Goal: Task Accomplishment & Management: Complete application form

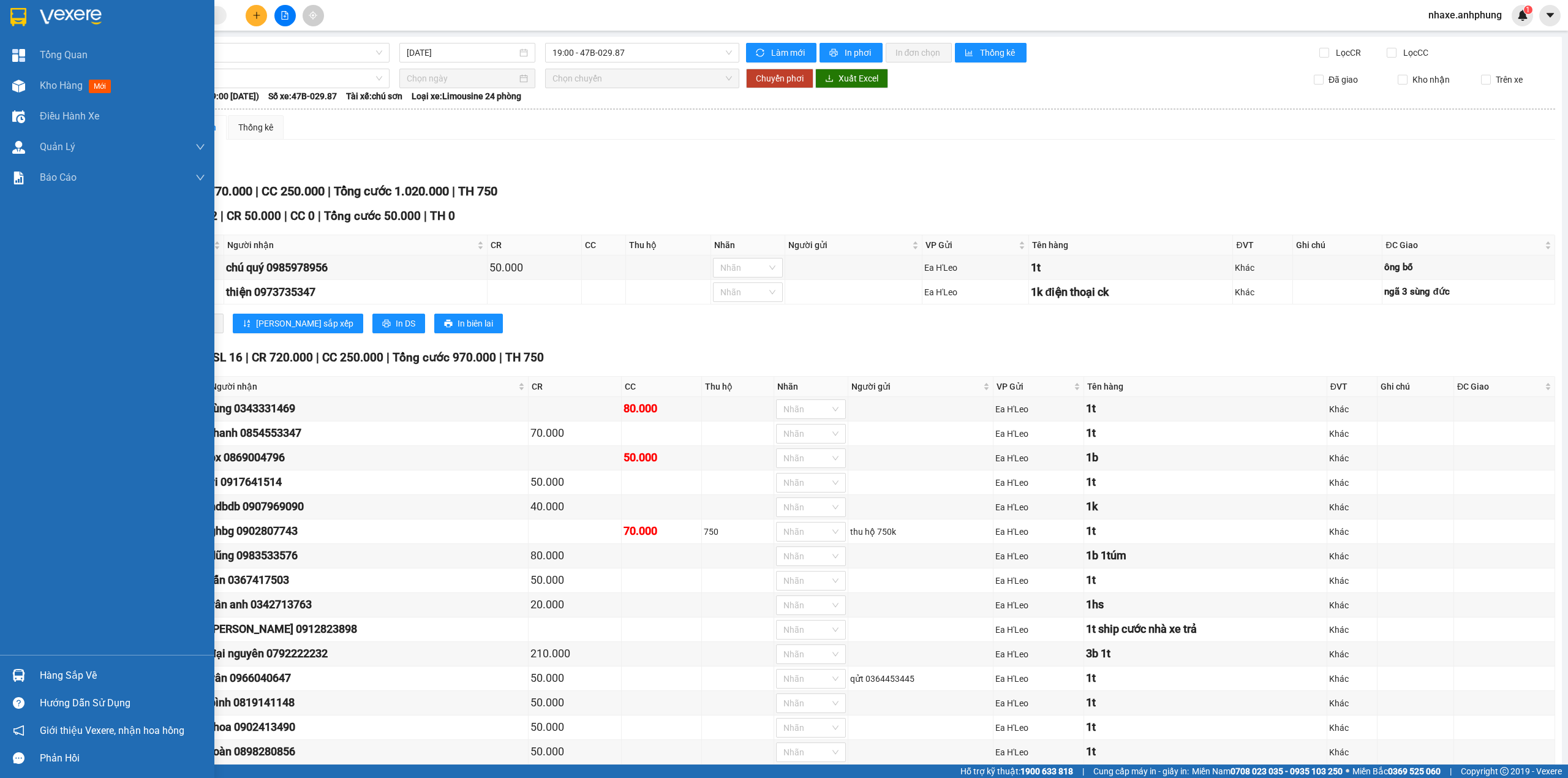
click at [77, 23] on img at bounding box center [70, 17] width 62 height 18
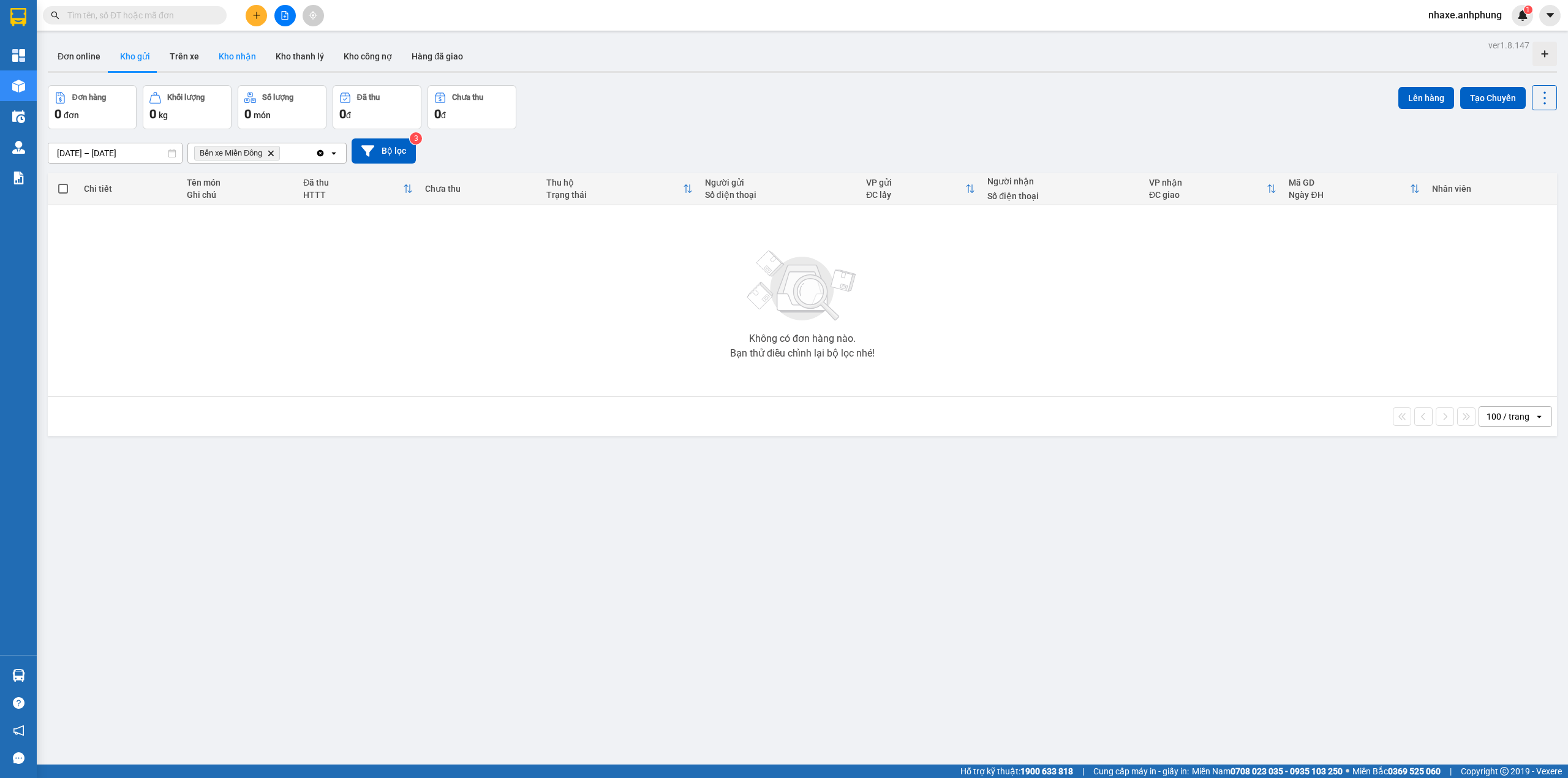
click at [240, 62] on button "Kho nhận" at bounding box center [237, 56] width 57 height 29
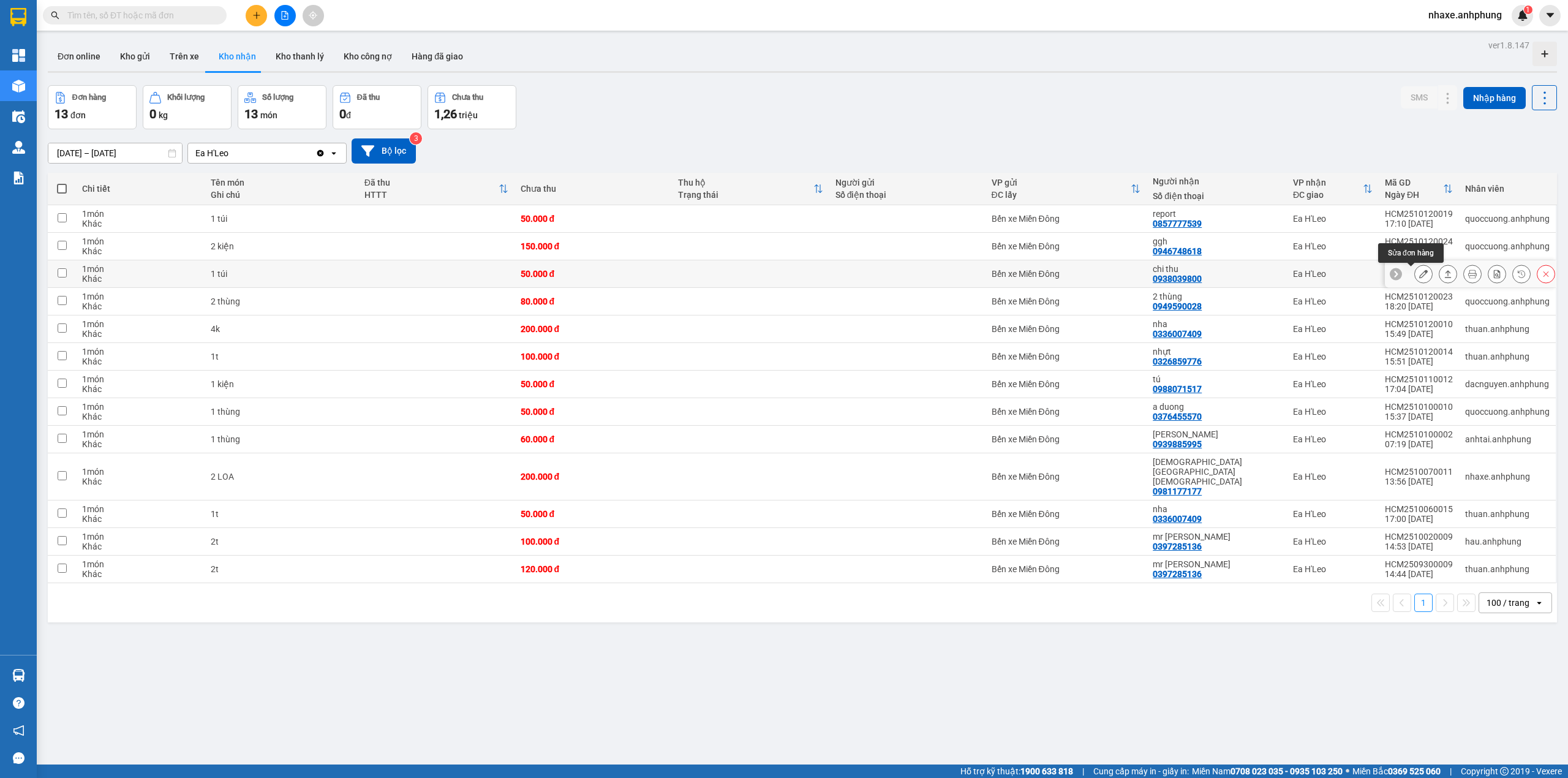
click at [1419, 278] on icon at bounding box center [1423, 274] width 9 height 9
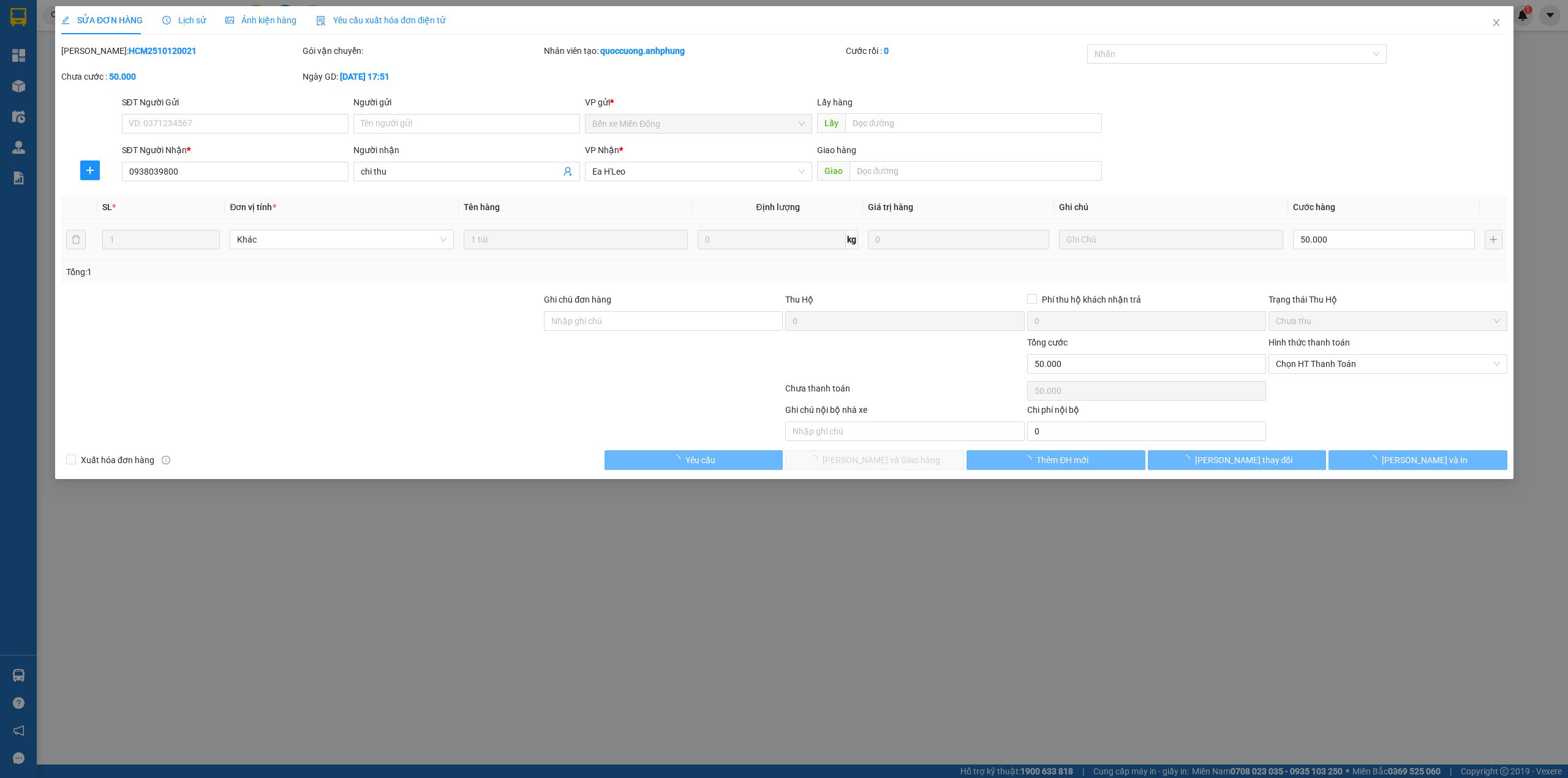
type input "0938039800"
type input "chi thu"
type input "0"
type input "50.000"
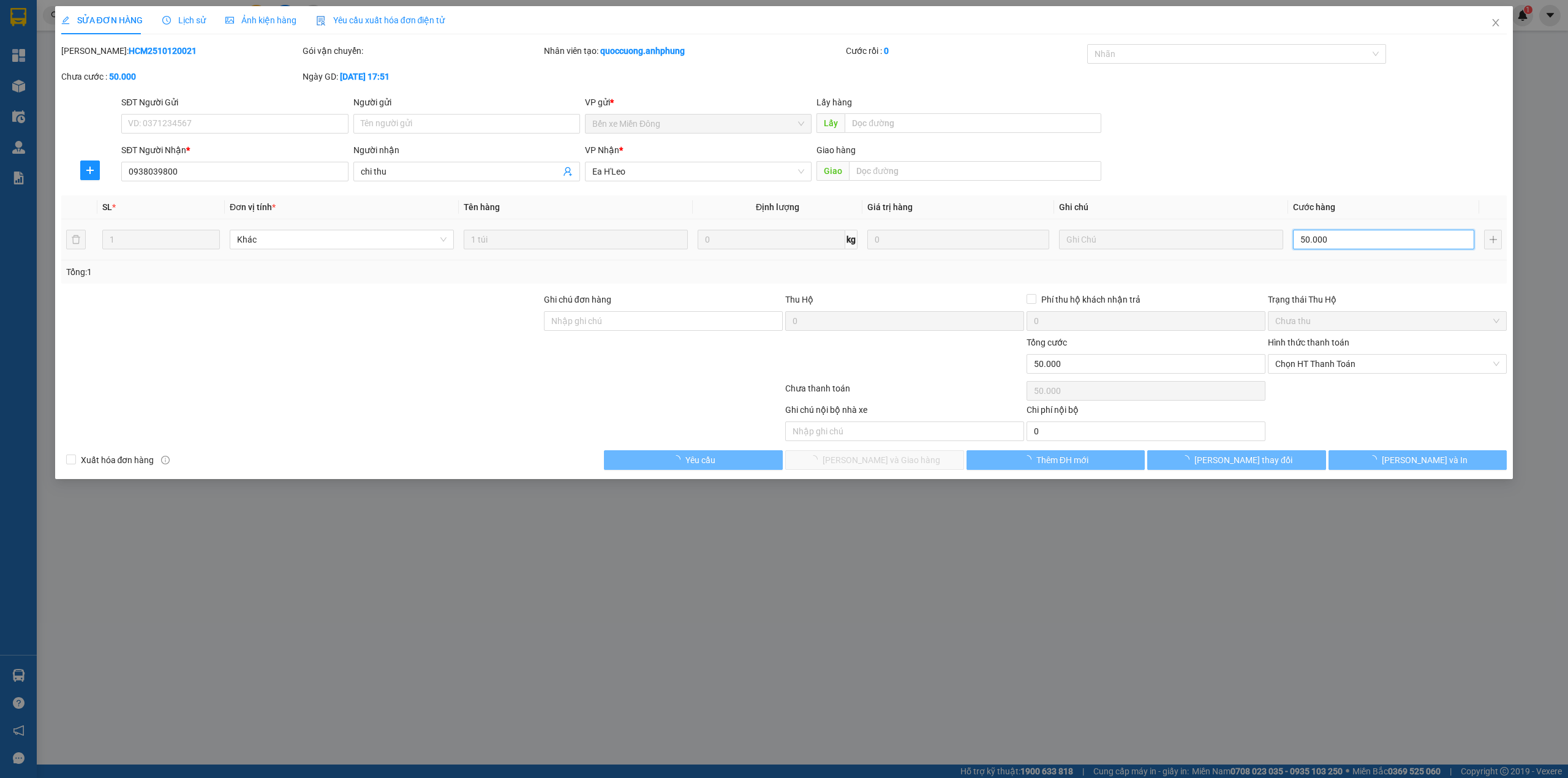
click at [1331, 238] on input "50.000" at bounding box center [1384, 239] width 182 height 20
type input "3"
type input "30"
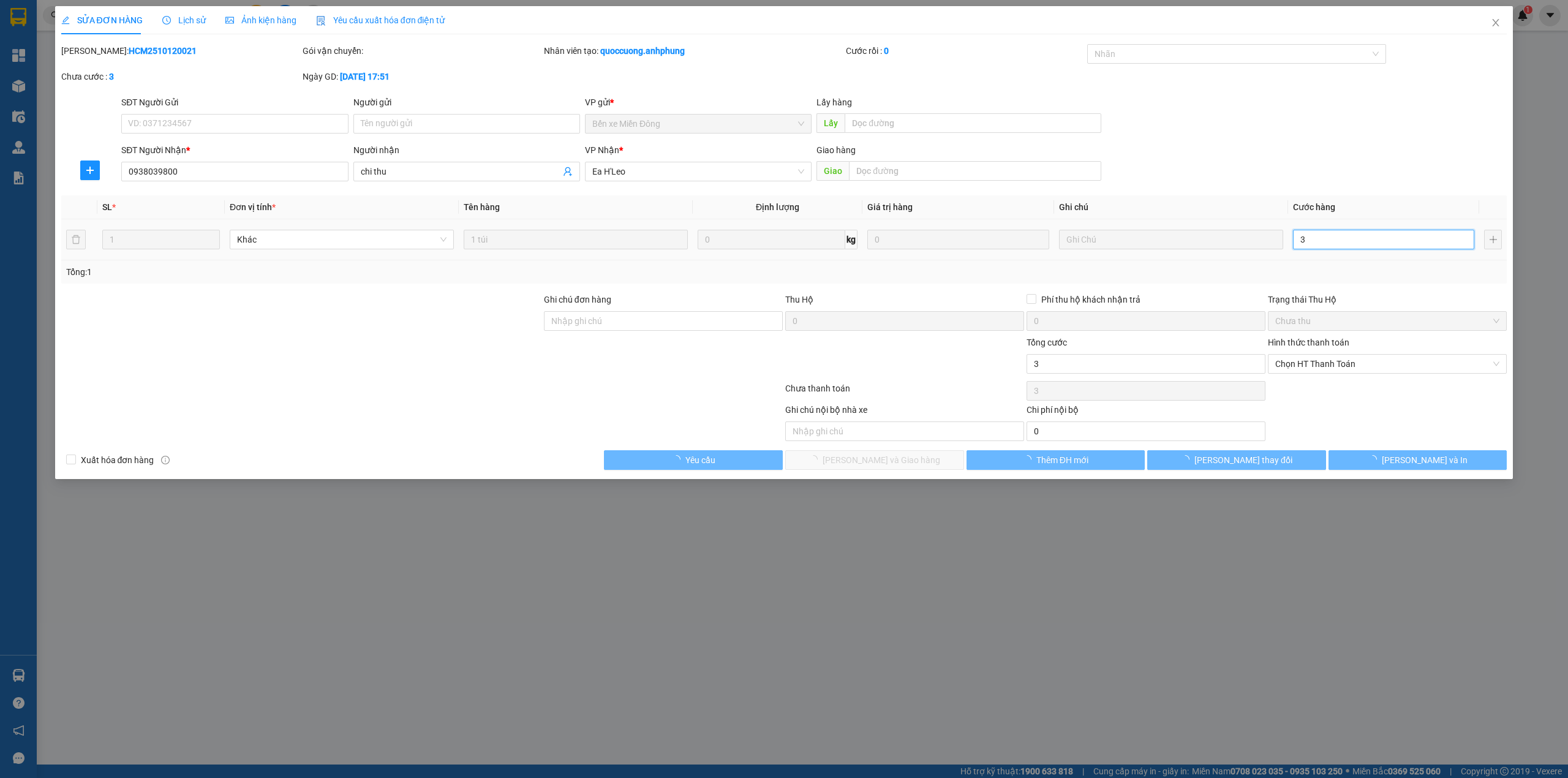
type input "30"
click at [1322, 360] on span "Chọn HT Thanh Toán" at bounding box center [1387, 363] width 224 height 18
type input "30"
type input "30.000"
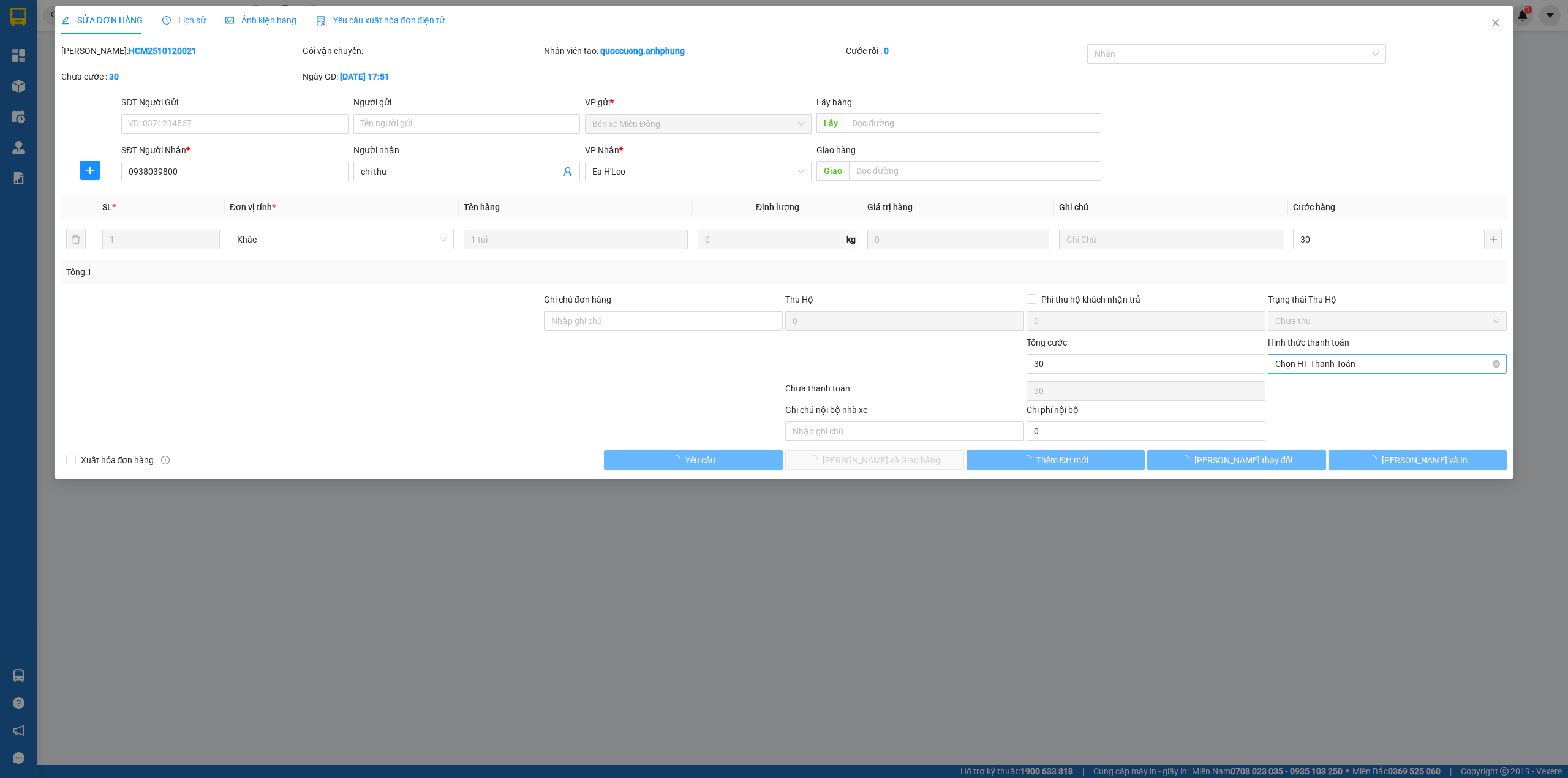
type input "30.000"
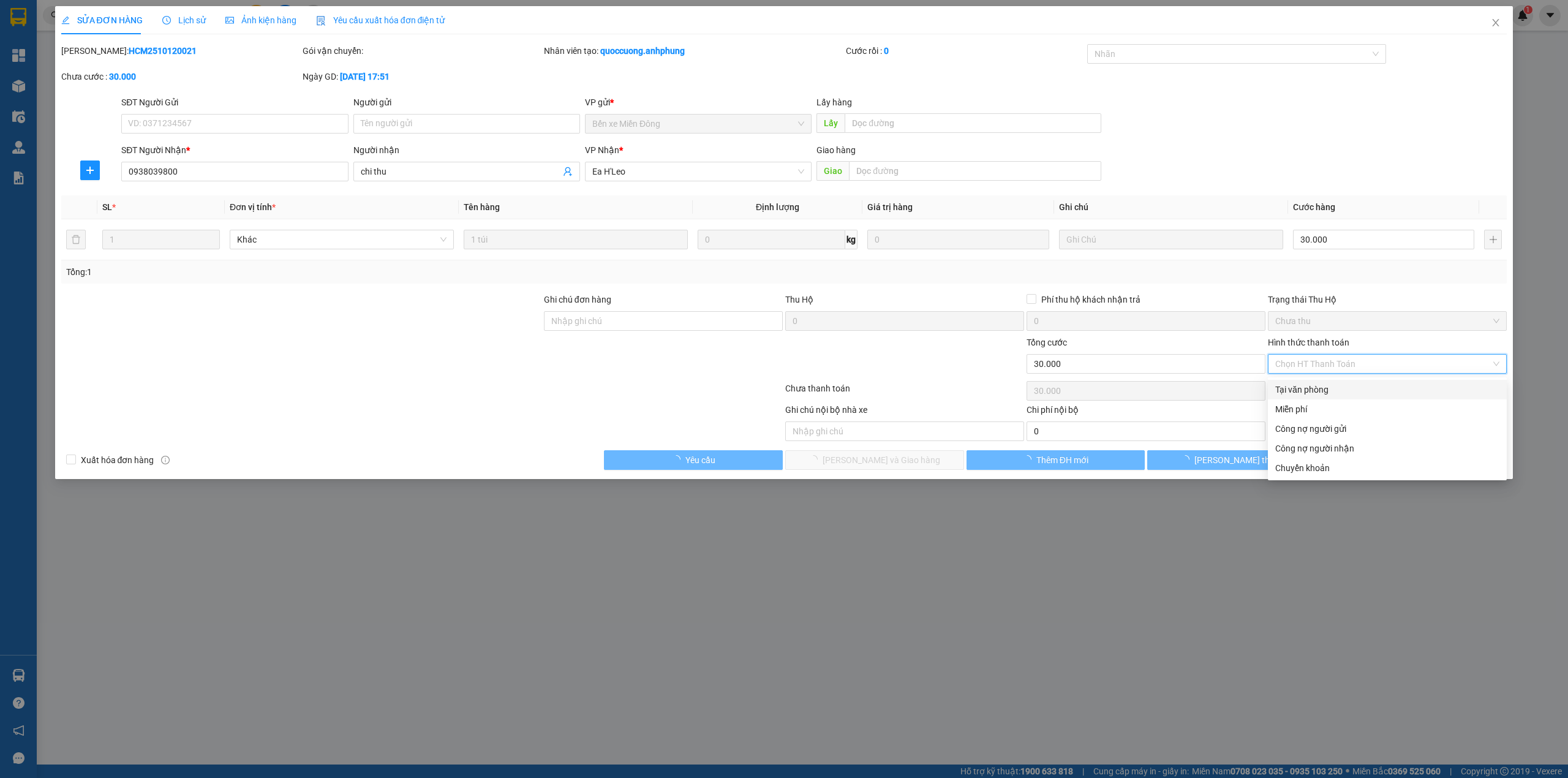
click at [1313, 390] on div "Tại văn phòng" at bounding box center [1387, 389] width 224 height 14
type input "0"
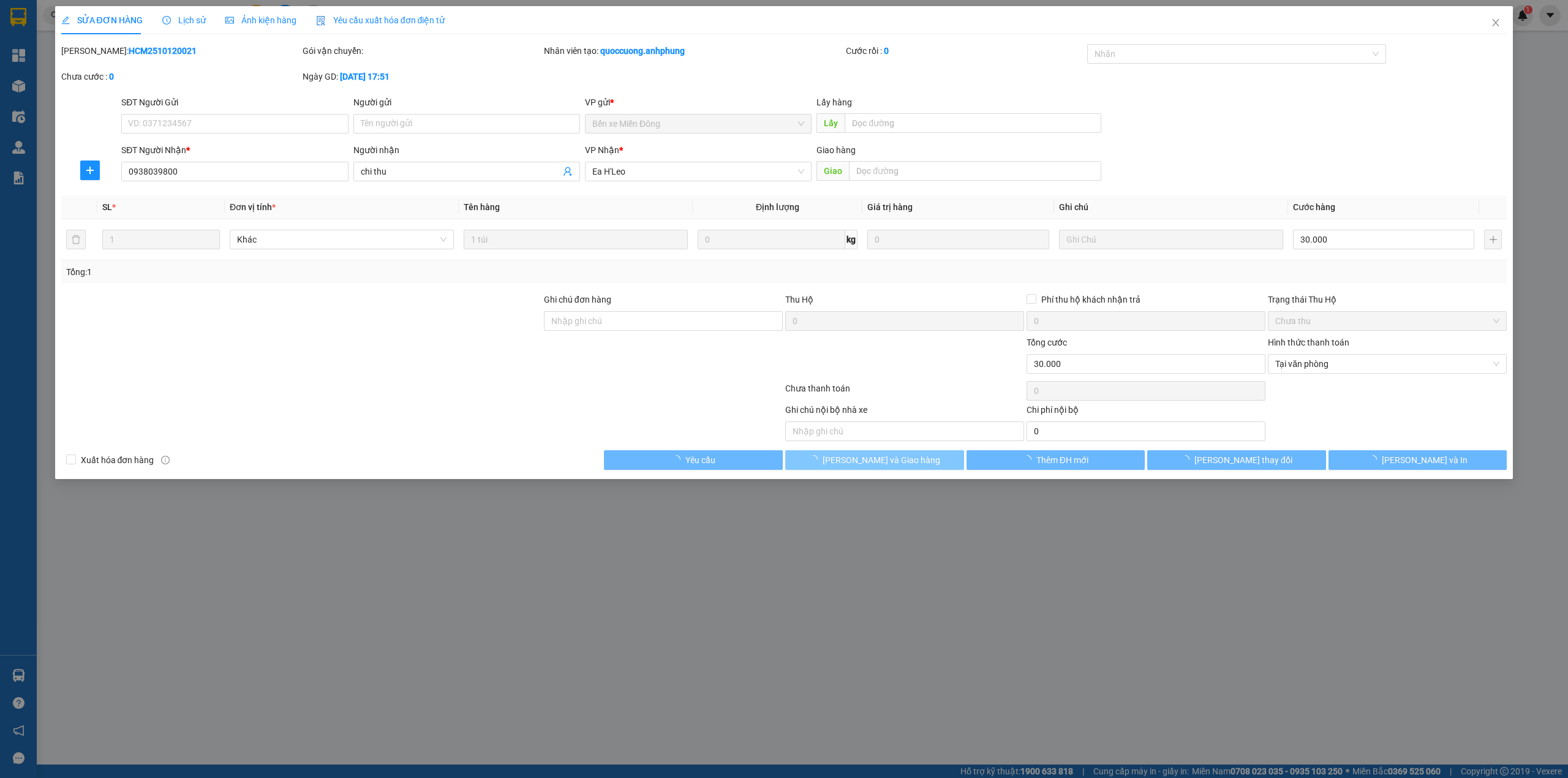
click at [922, 464] on button "[PERSON_NAME] và Giao hàng" at bounding box center [874, 460] width 179 height 20
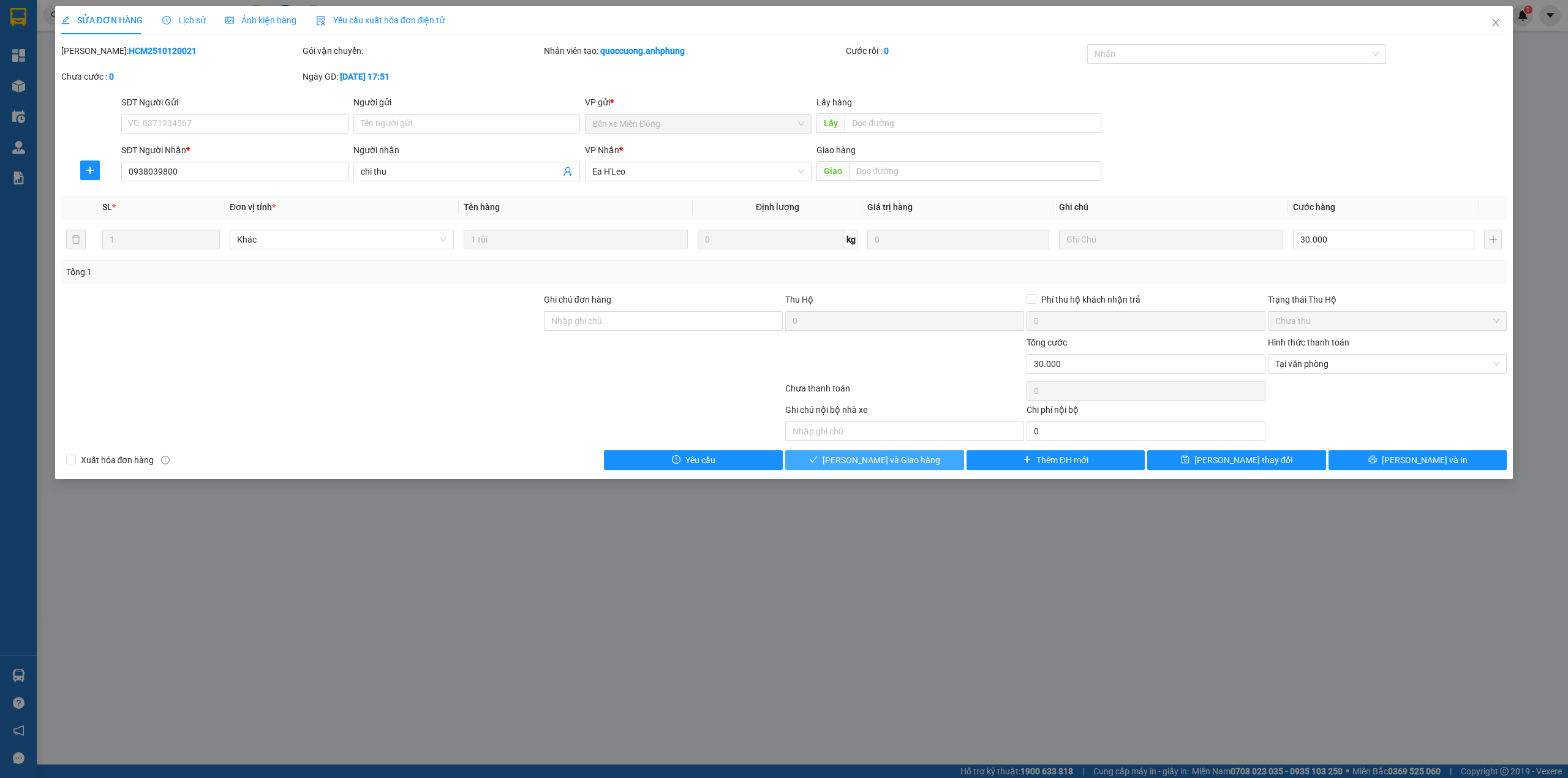
click at [922, 464] on button "[PERSON_NAME] và Giao hàng" at bounding box center [874, 460] width 179 height 20
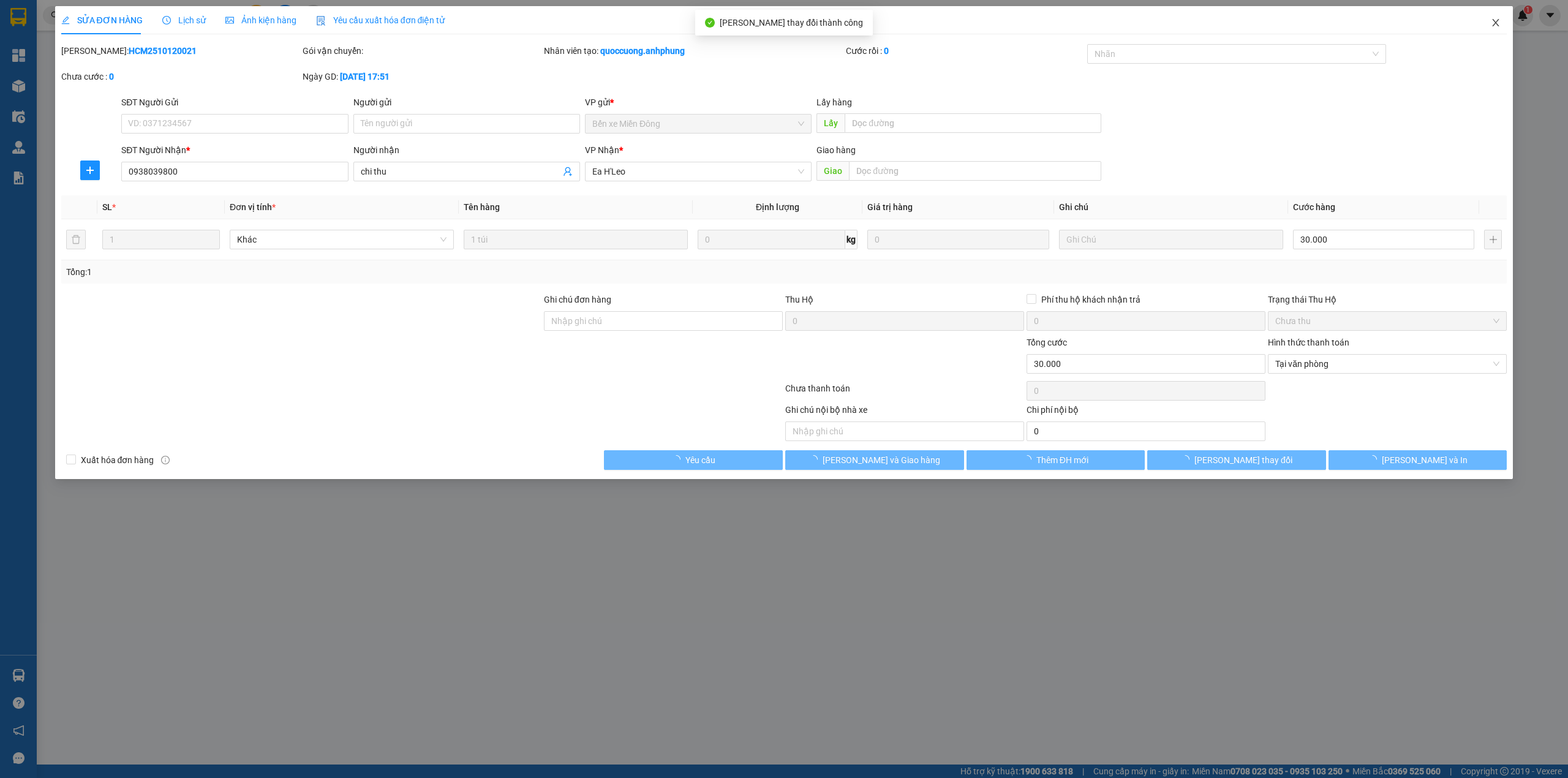
click at [1499, 25] on icon "close" at bounding box center [1495, 22] width 9 height 9
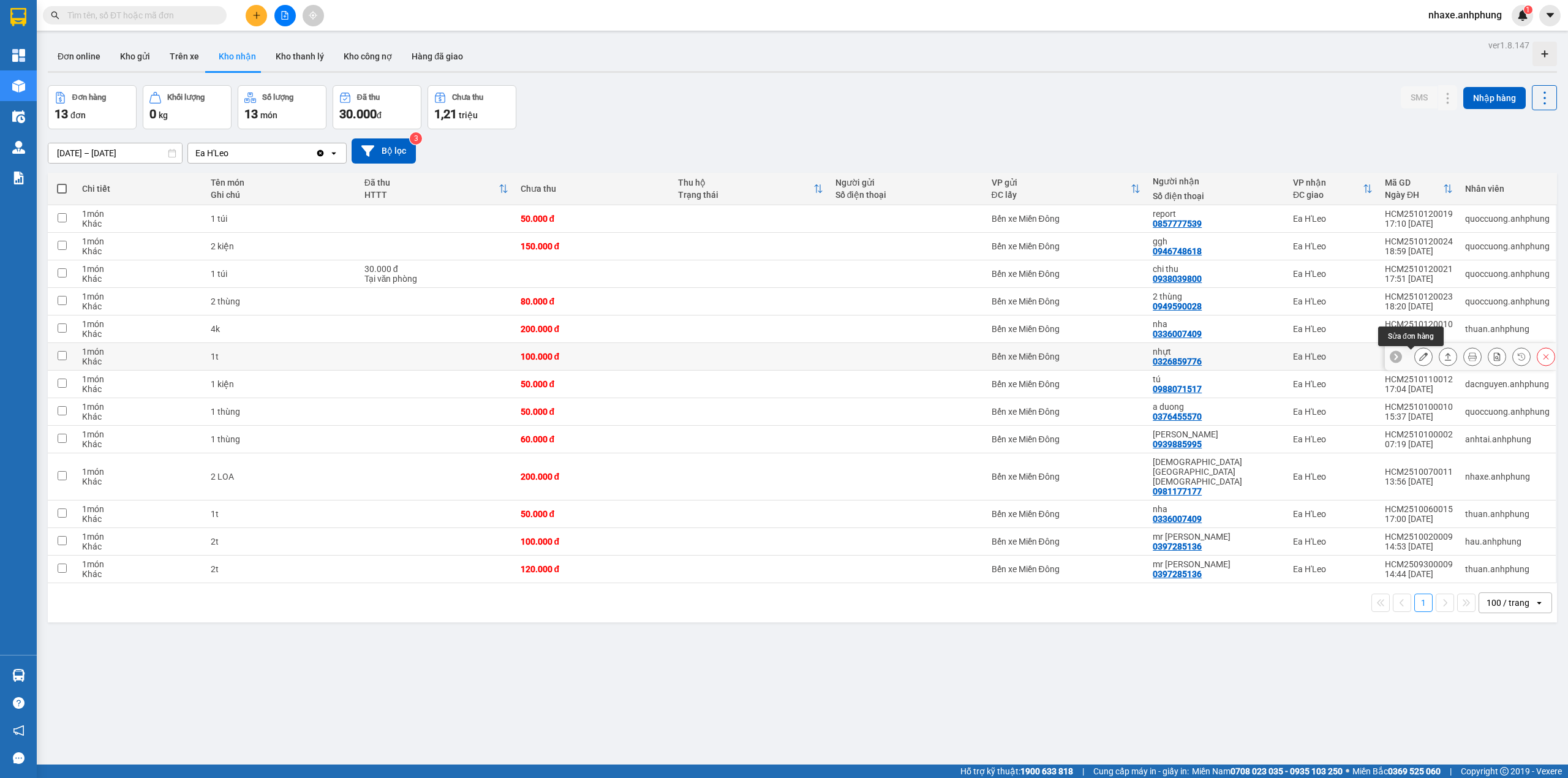
click at [1419, 361] on icon at bounding box center [1423, 357] width 9 height 9
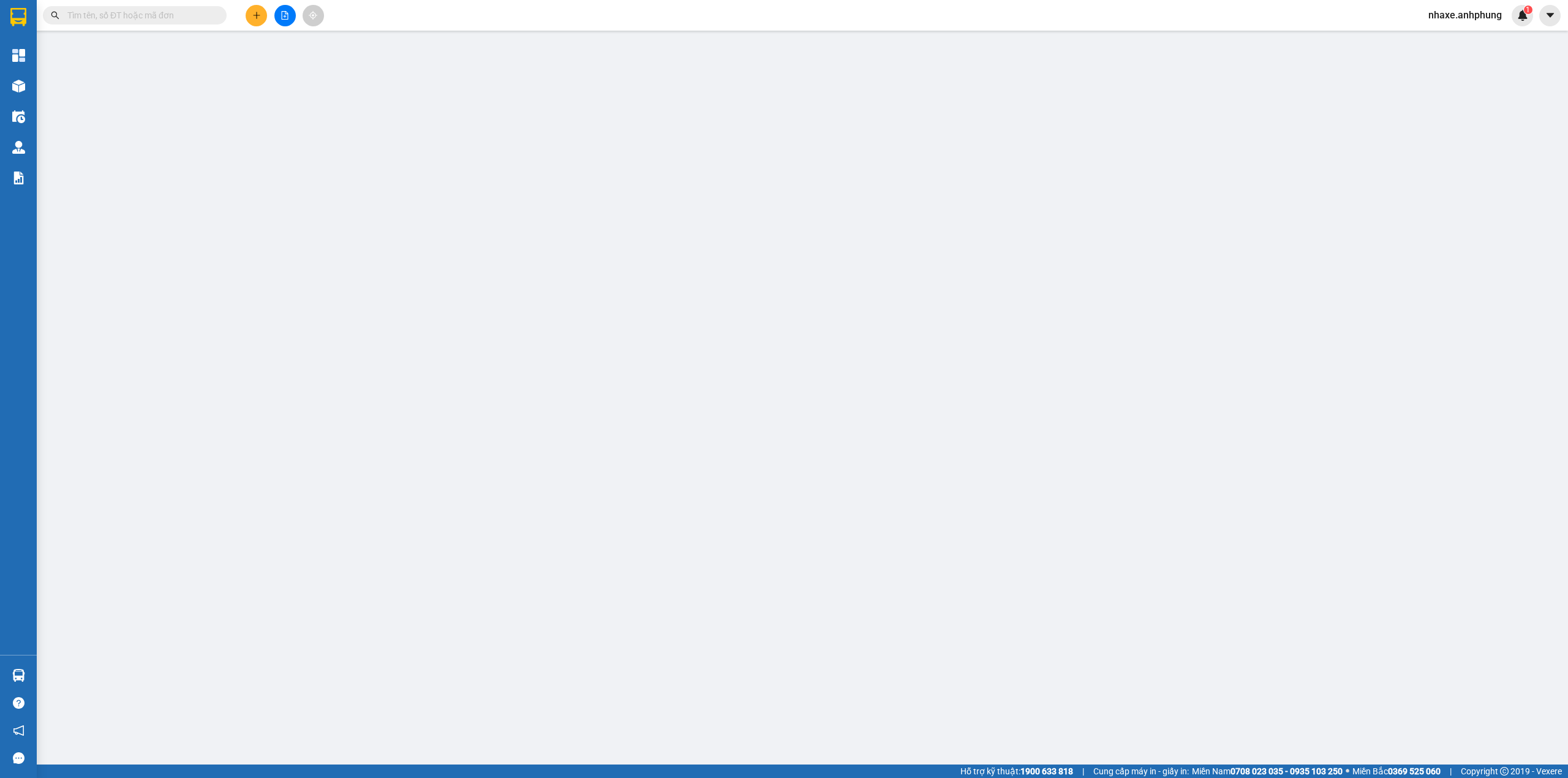
type input "0326859776"
type input "nhựt"
type input "0"
type input "100.000"
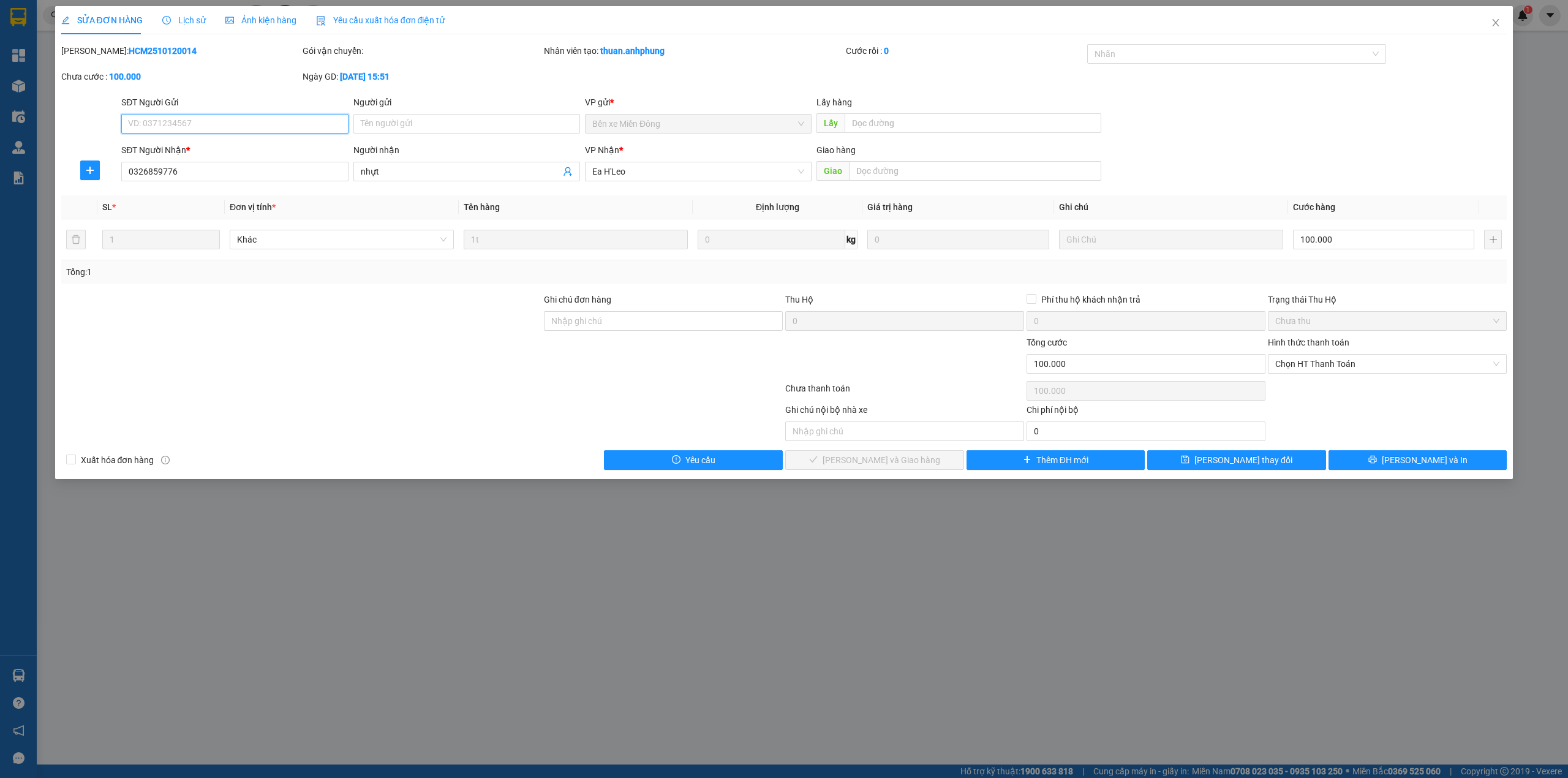
click at [1411, 361] on span "Chọn HT Thanh Toán" at bounding box center [1387, 363] width 224 height 18
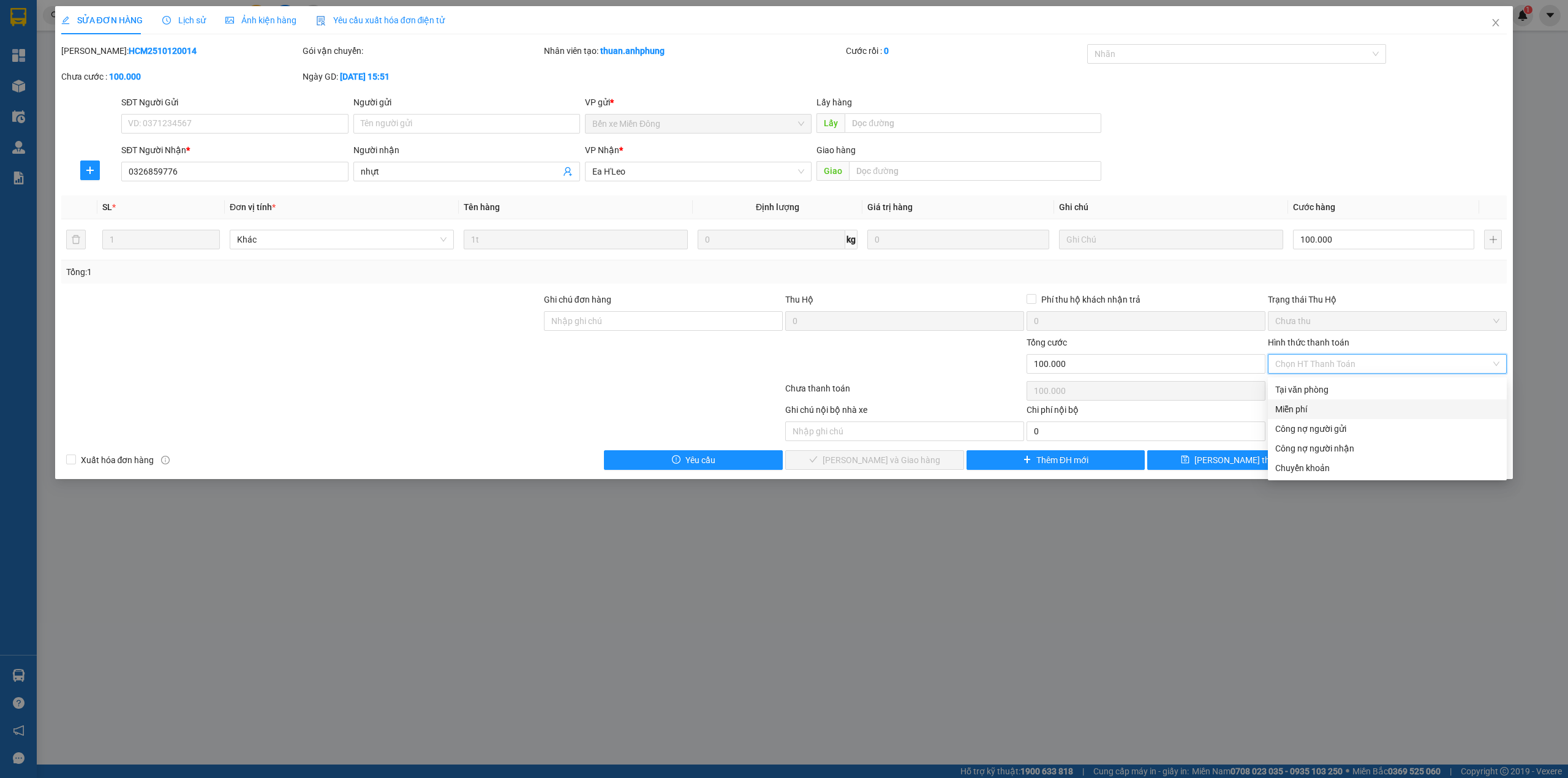
click at [1297, 408] on div "Miễn phí" at bounding box center [1387, 409] width 224 height 14
type input "0"
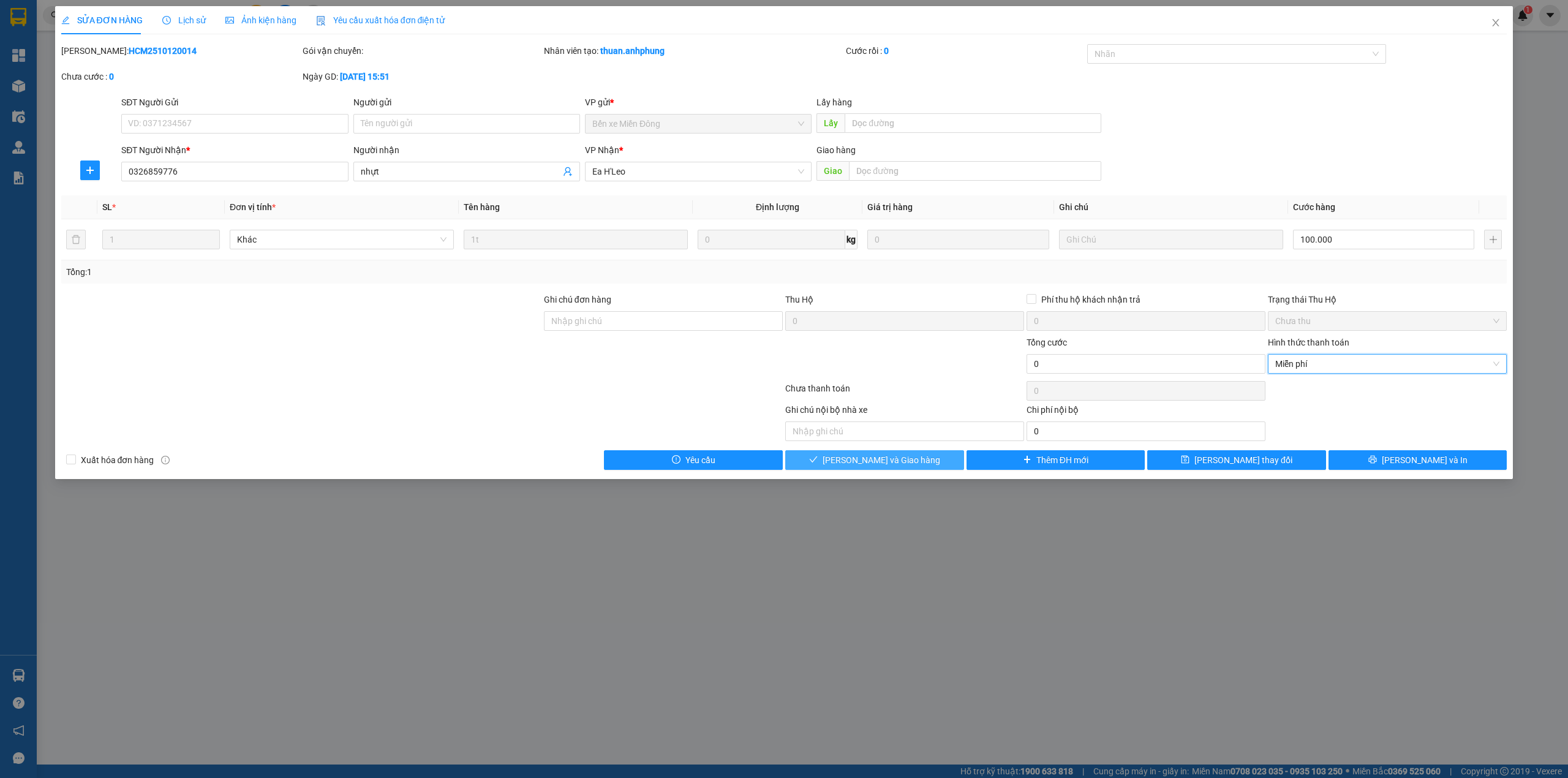
click at [933, 466] on button "[PERSON_NAME] và Giao hàng" at bounding box center [874, 460] width 179 height 20
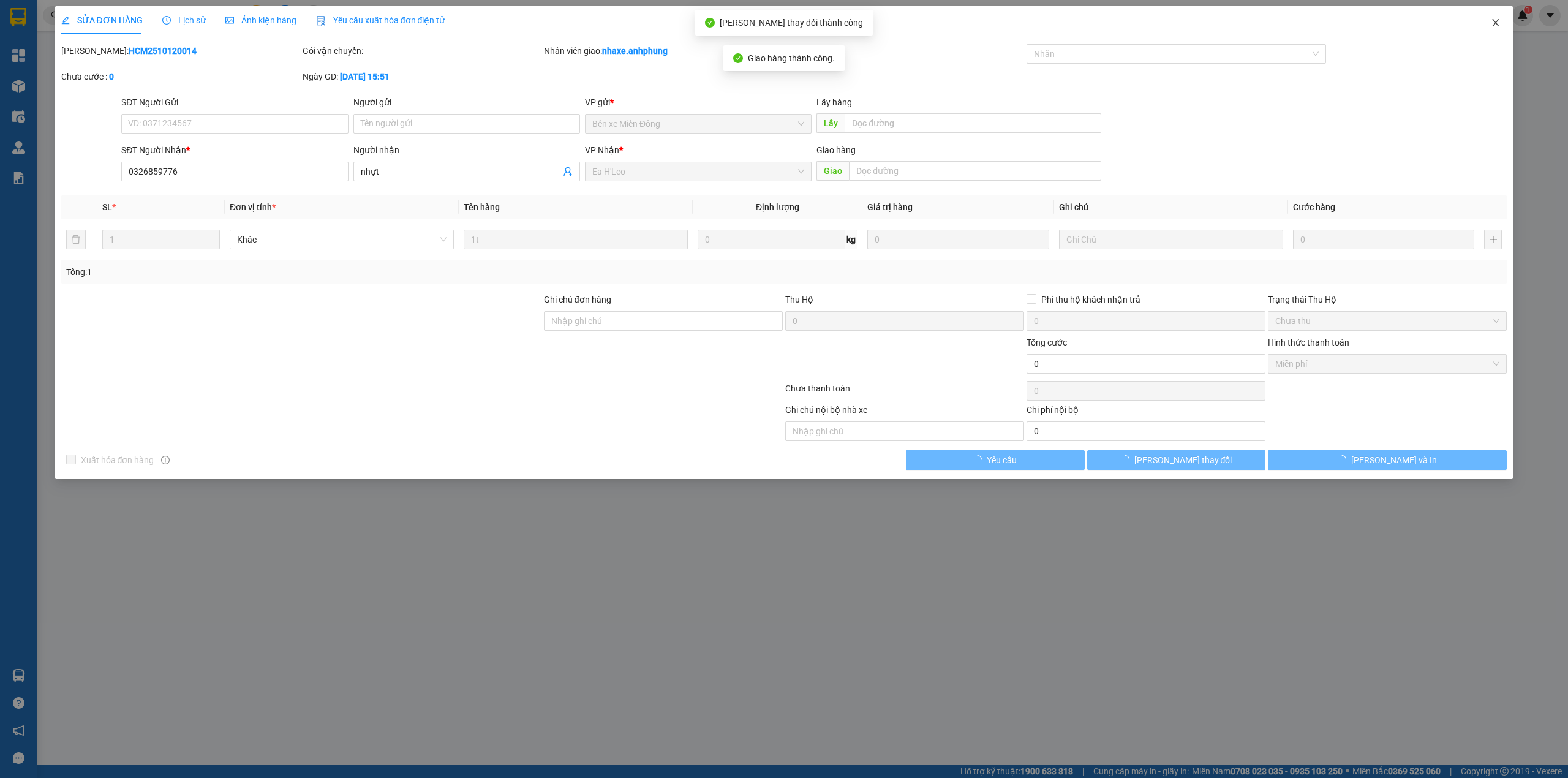
click at [1499, 17] on span "Close" at bounding box center [1495, 23] width 34 height 34
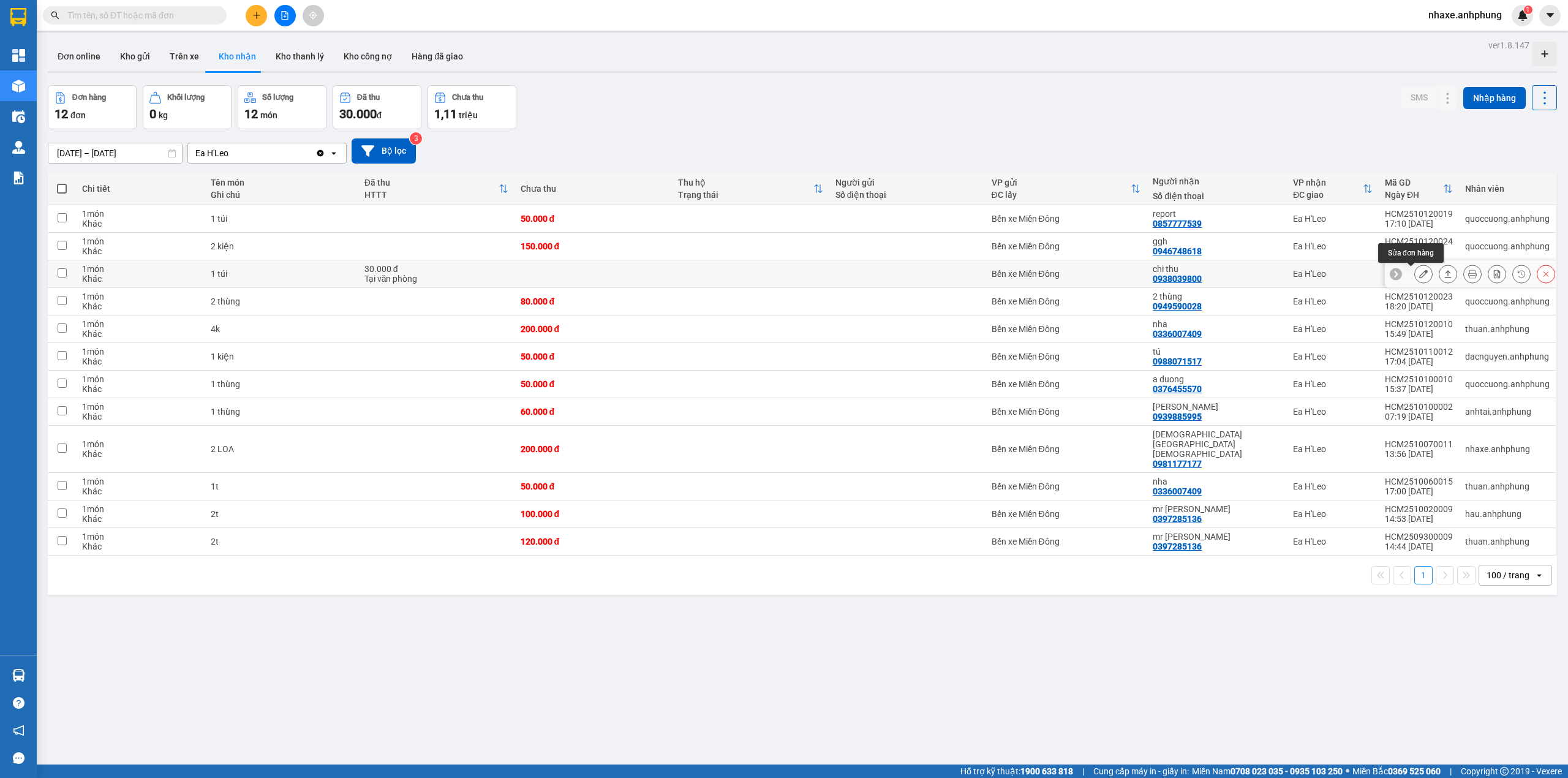
click at [1419, 277] on icon at bounding box center [1423, 274] width 9 height 9
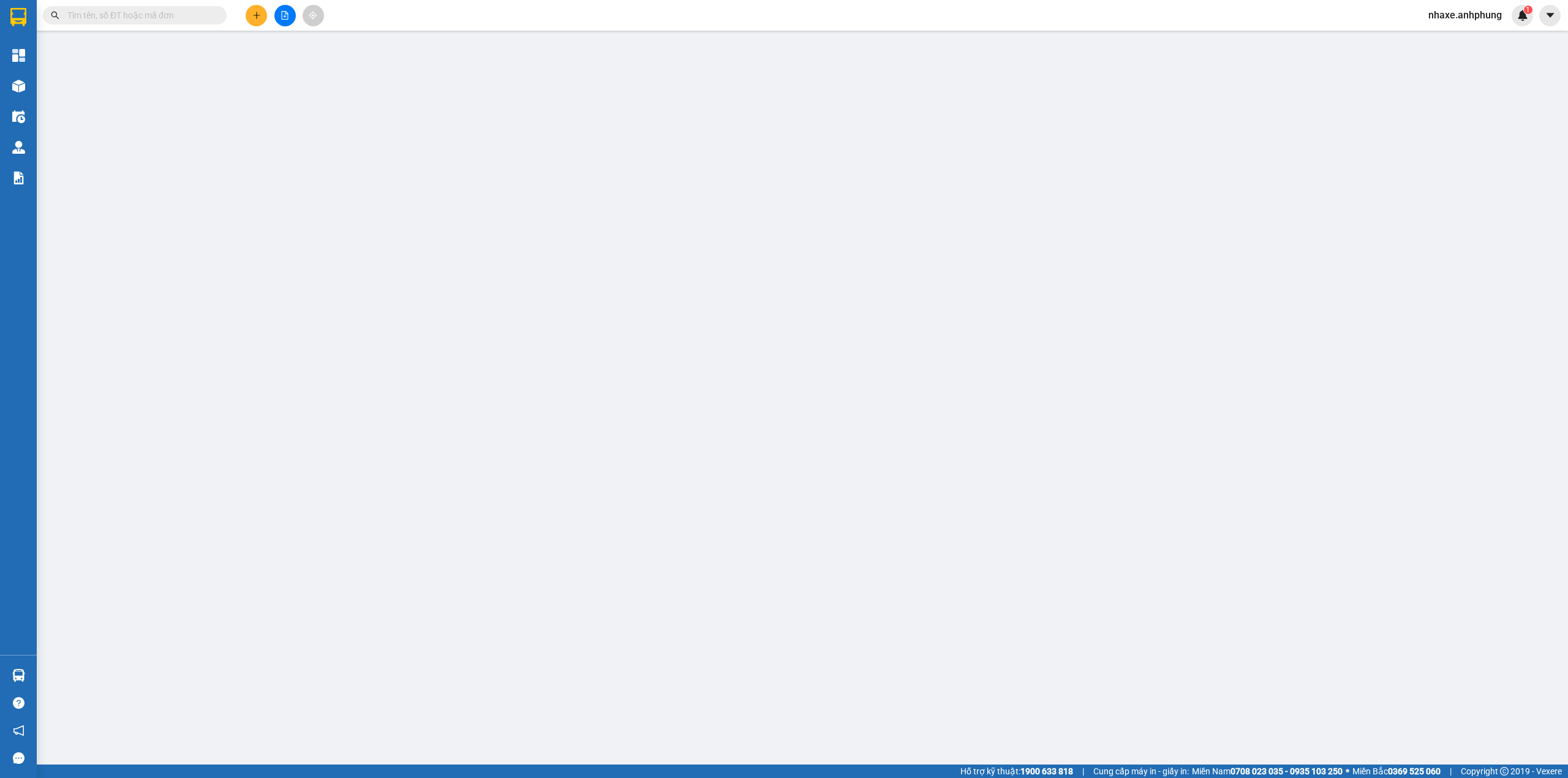
type input "0938039800"
type input "chi thu"
type input "0"
type input "30.000"
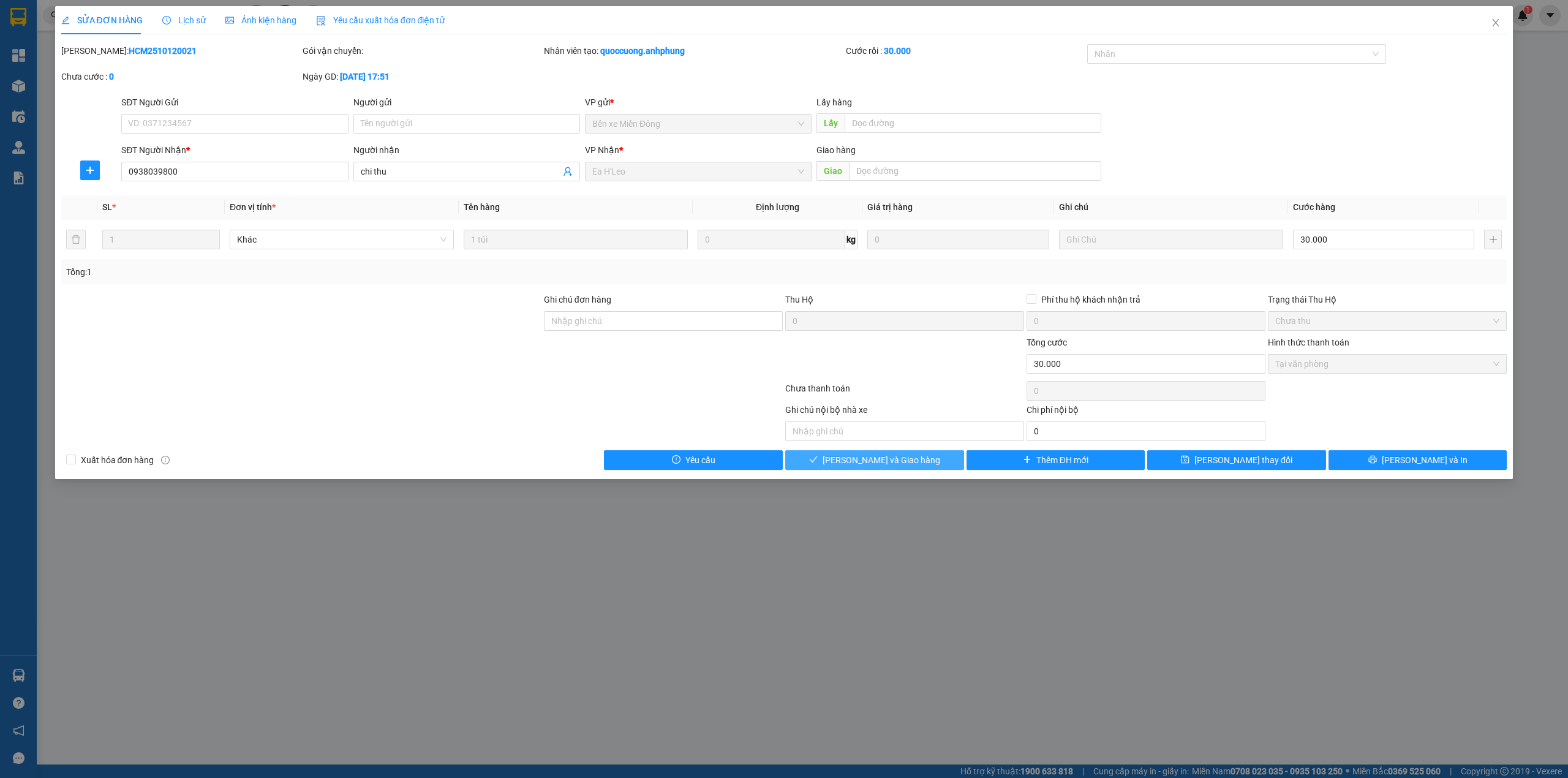
click at [917, 463] on button "[PERSON_NAME] và Giao hàng" at bounding box center [874, 460] width 179 height 20
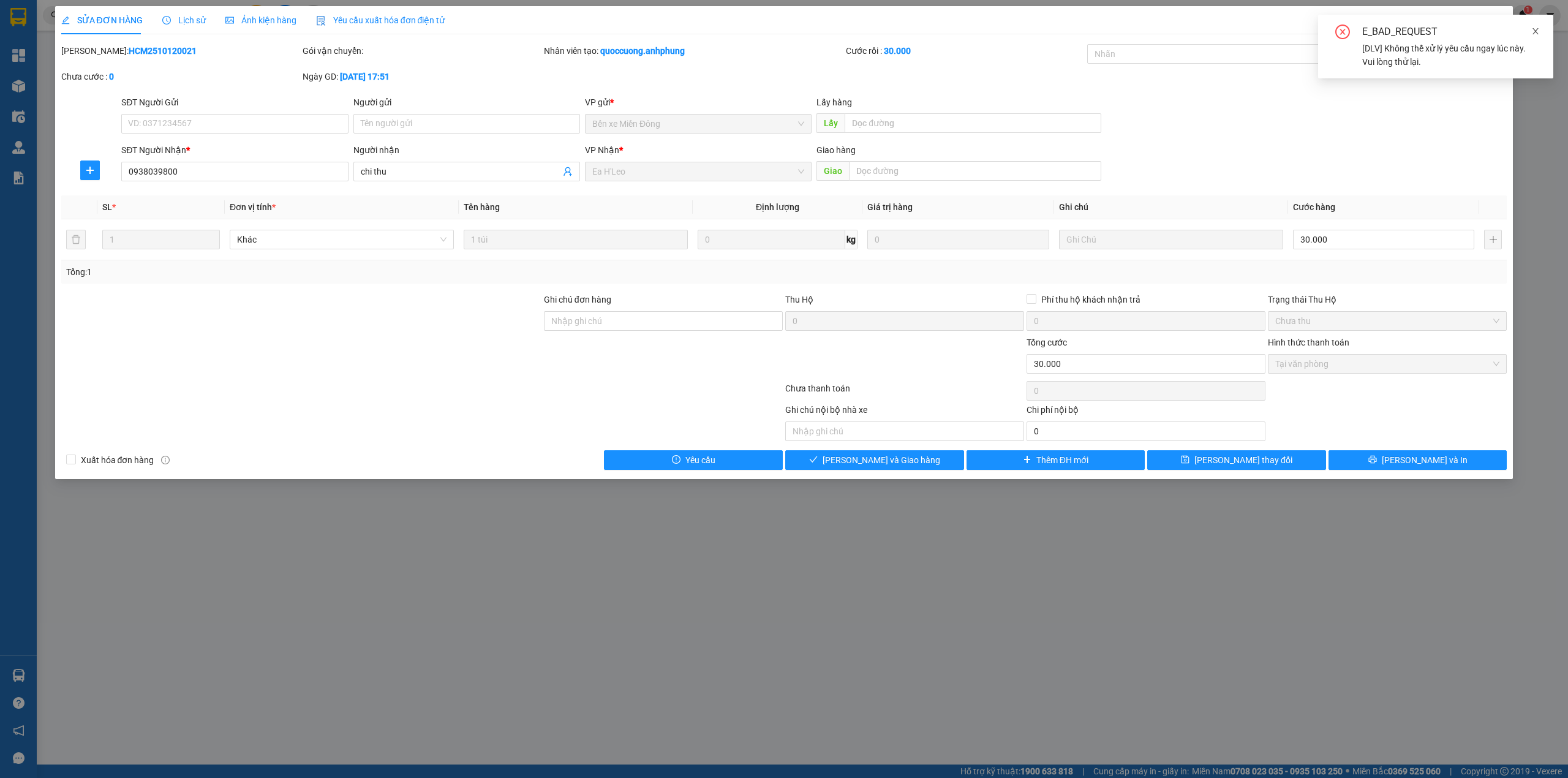
click at [1538, 33] on icon "close" at bounding box center [1535, 31] width 9 height 9
click at [1497, 25] on icon "close" at bounding box center [1495, 23] width 7 height 7
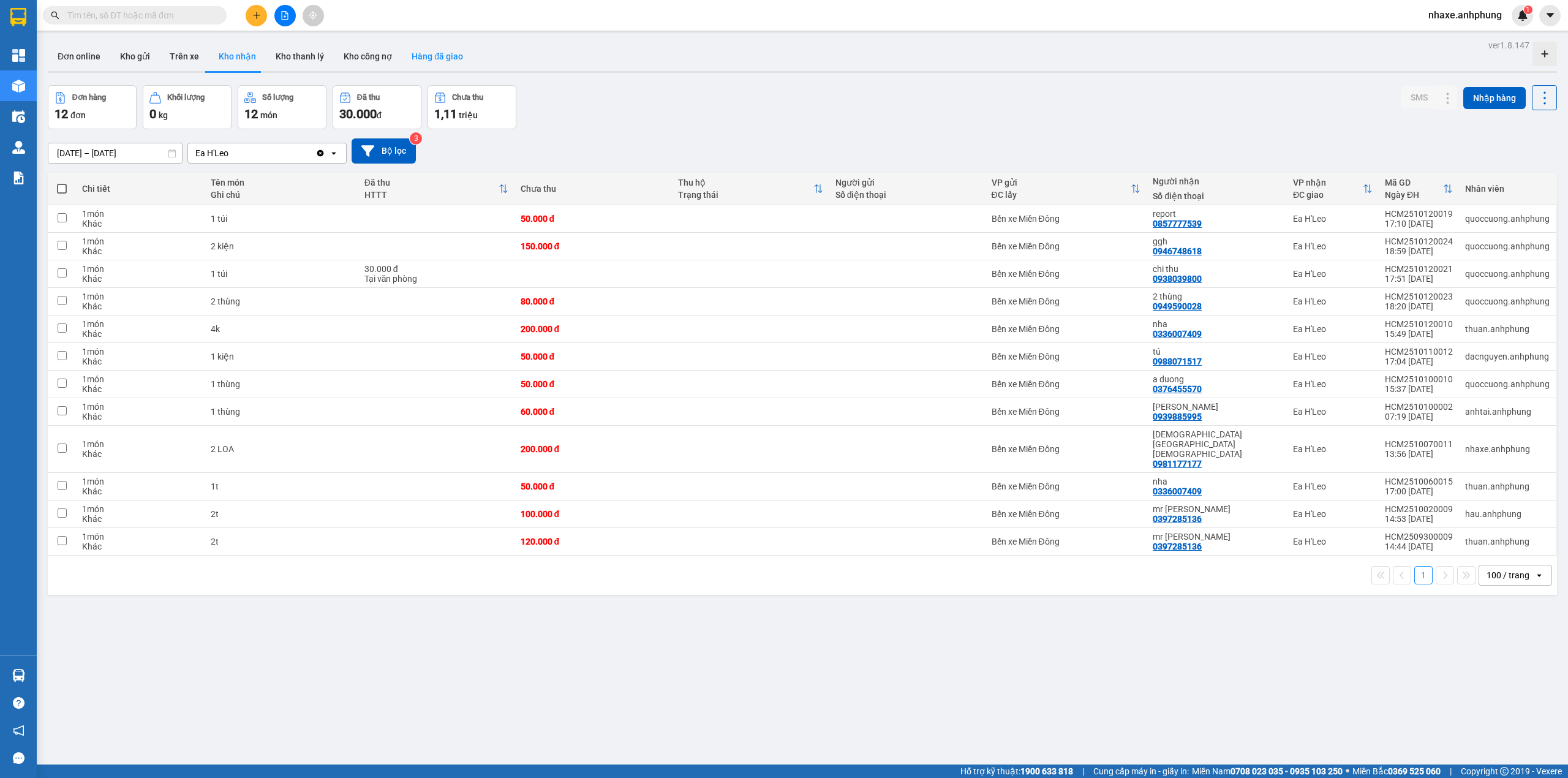
click at [446, 59] on button "Hàng đã giao" at bounding box center [437, 56] width 71 height 29
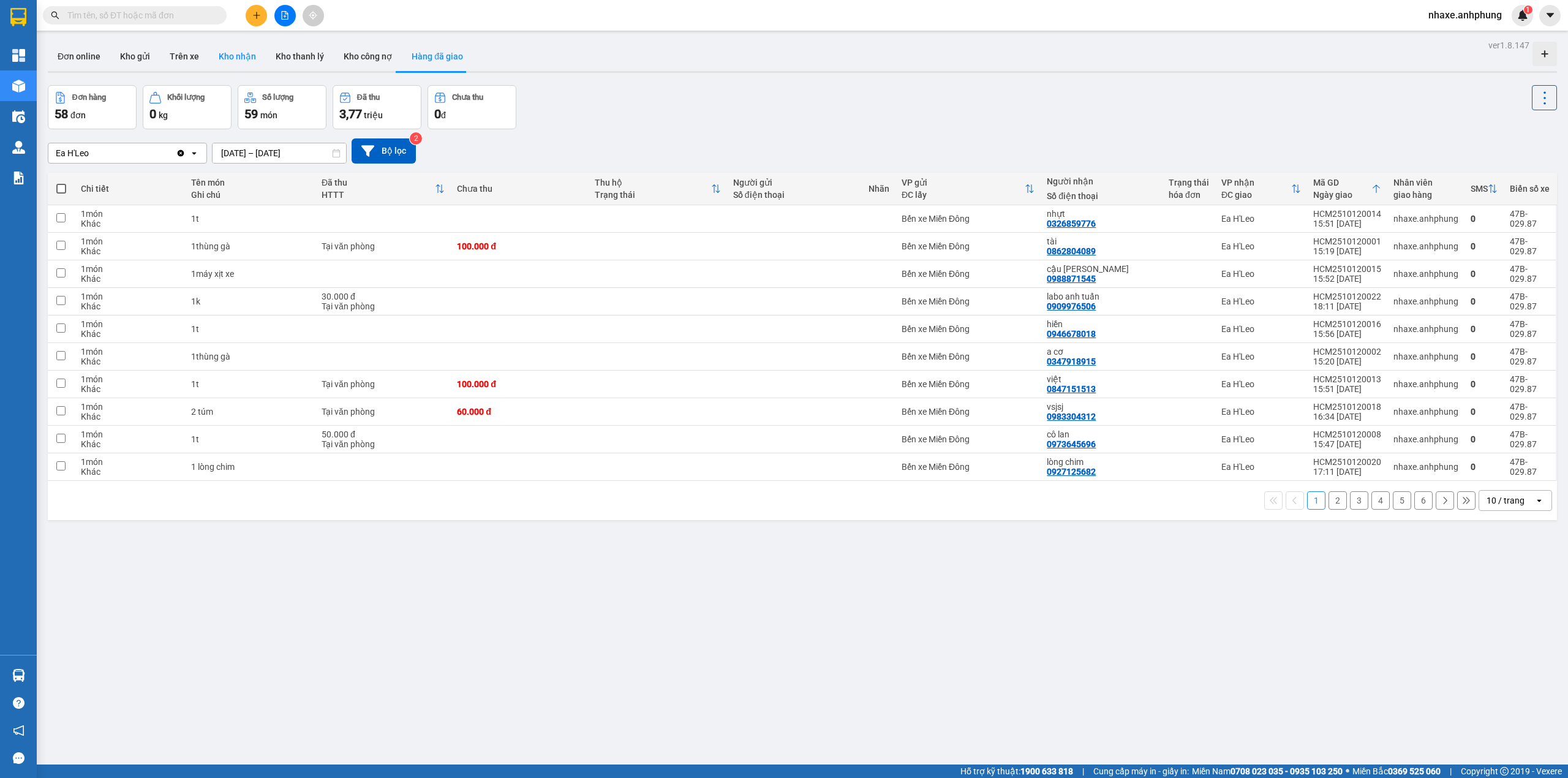
click at [243, 52] on button "Kho nhận" at bounding box center [237, 56] width 57 height 29
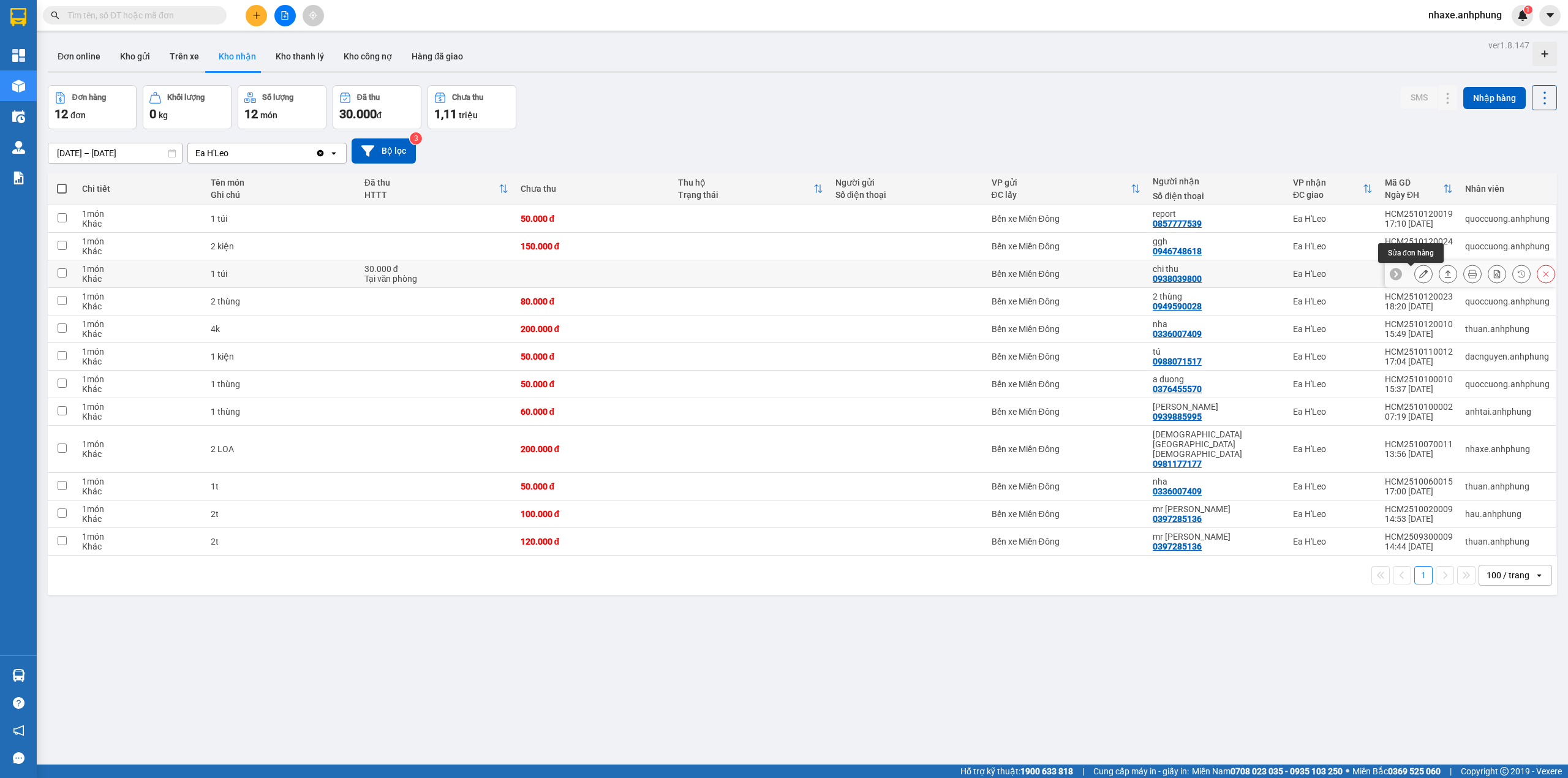
click at [1419, 273] on icon at bounding box center [1423, 274] width 9 height 9
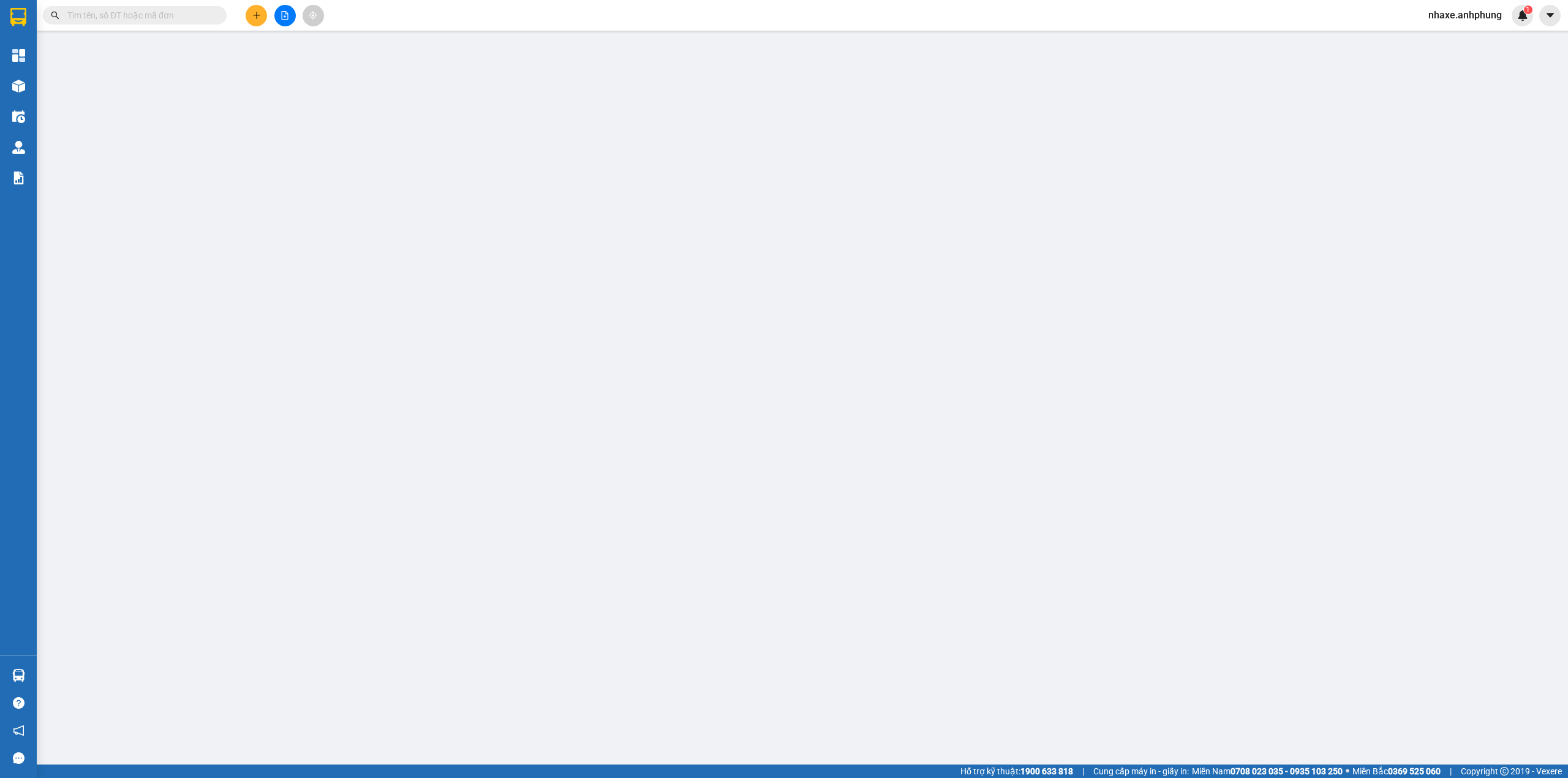
type input "0938039800"
type input "chi thu"
type input "0"
type input "30.000"
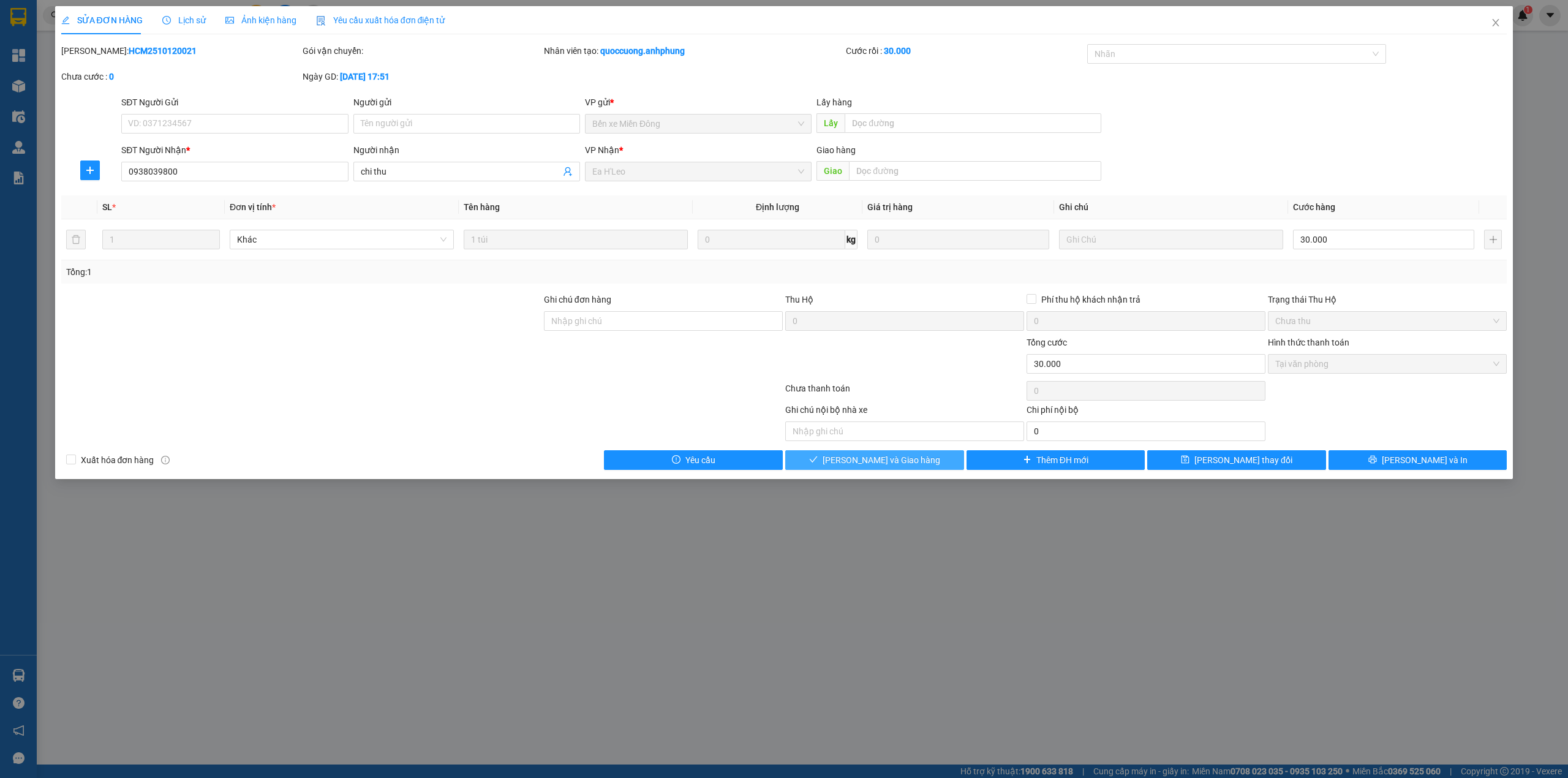
click at [933, 457] on button "[PERSON_NAME] và Giao hàng" at bounding box center [874, 460] width 179 height 20
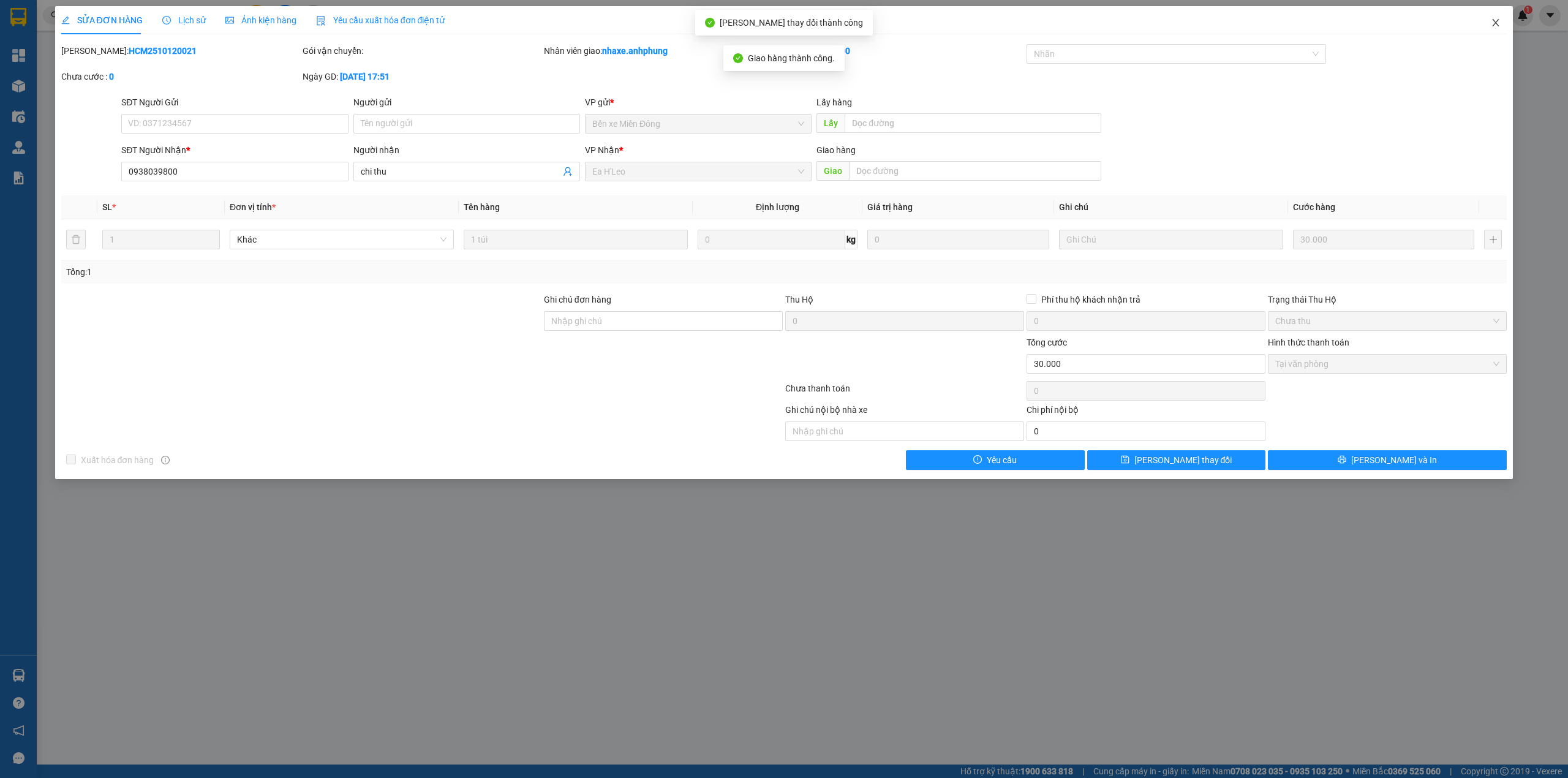
click at [1492, 23] on icon "close" at bounding box center [1495, 22] width 9 height 9
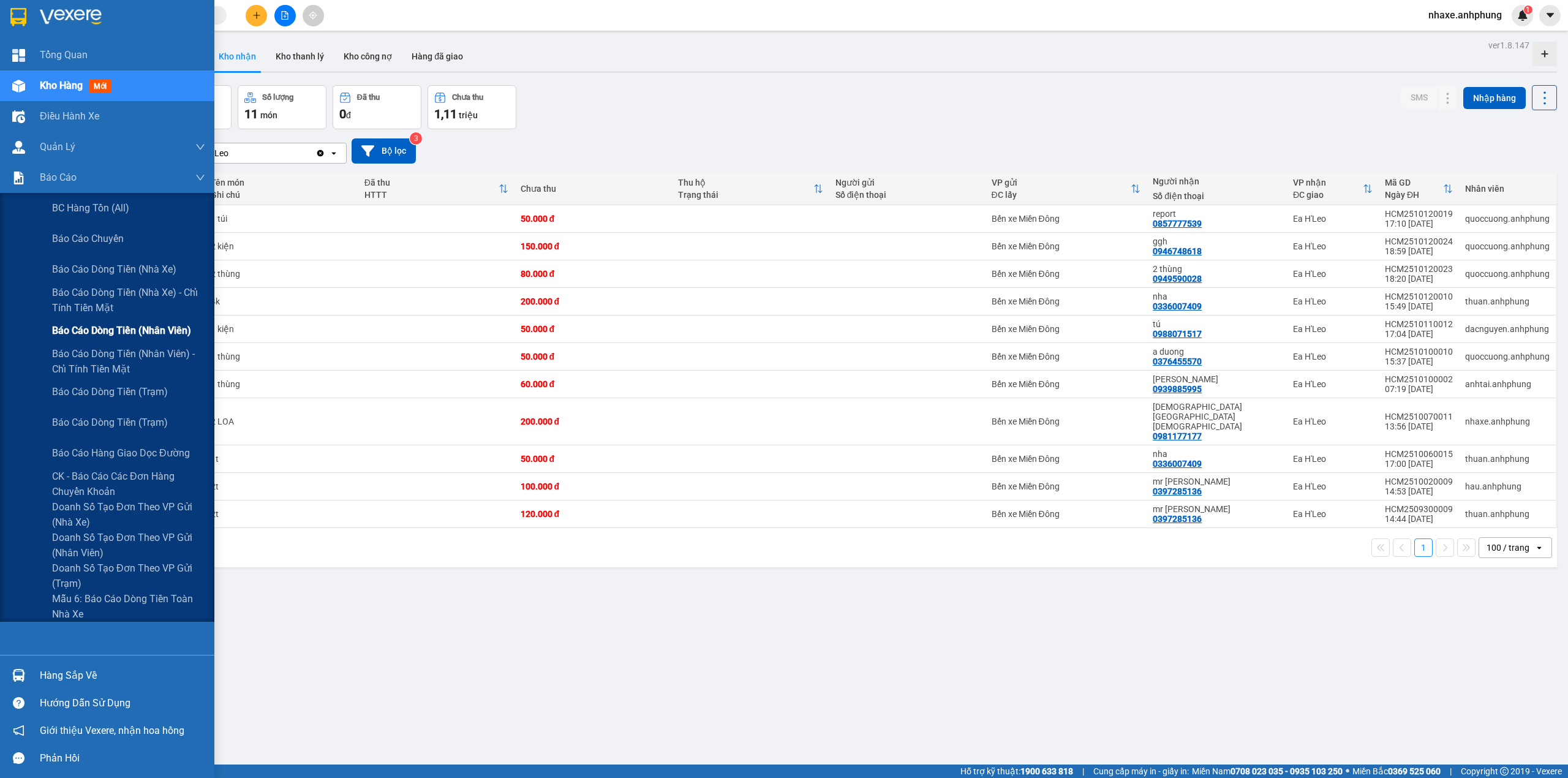
click at [99, 323] on span "Báo cáo dòng tiền (nhân viên)" at bounding box center [121, 330] width 139 height 15
